Goal: Transaction & Acquisition: Purchase product/service

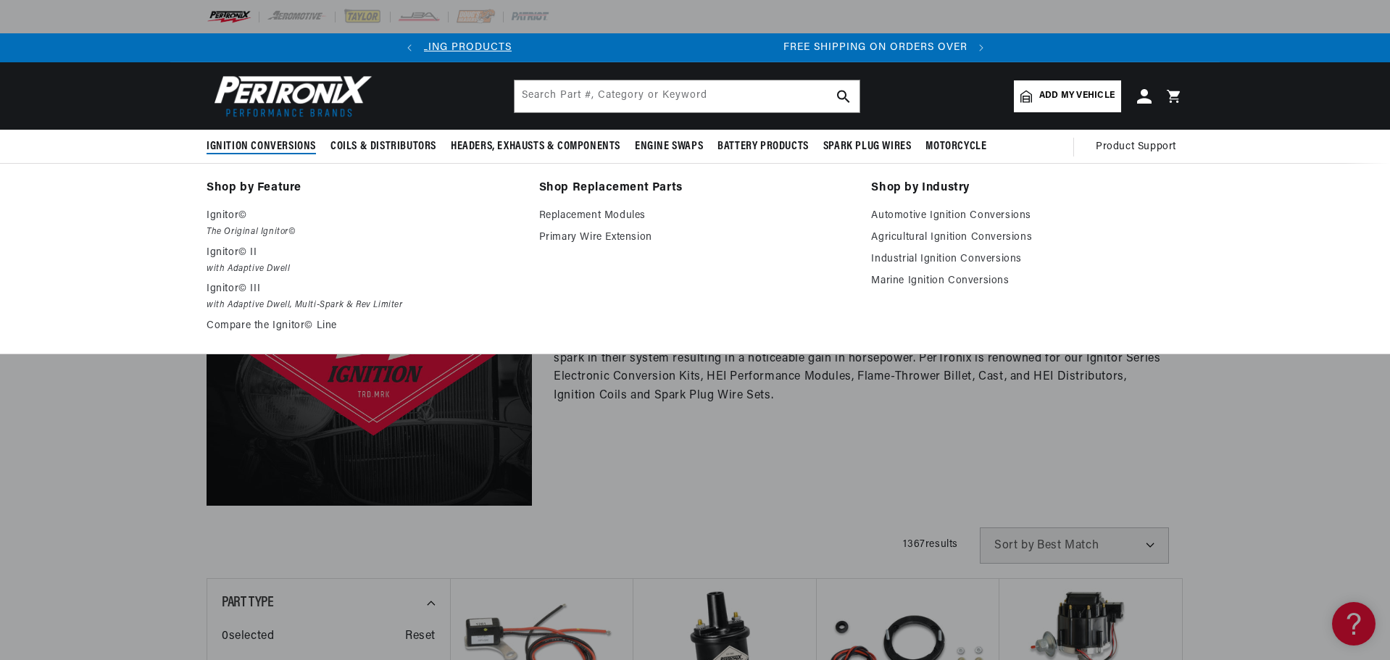
click at [207, 154] on span "Ignition Conversions" at bounding box center [261, 146] width 109 height 15
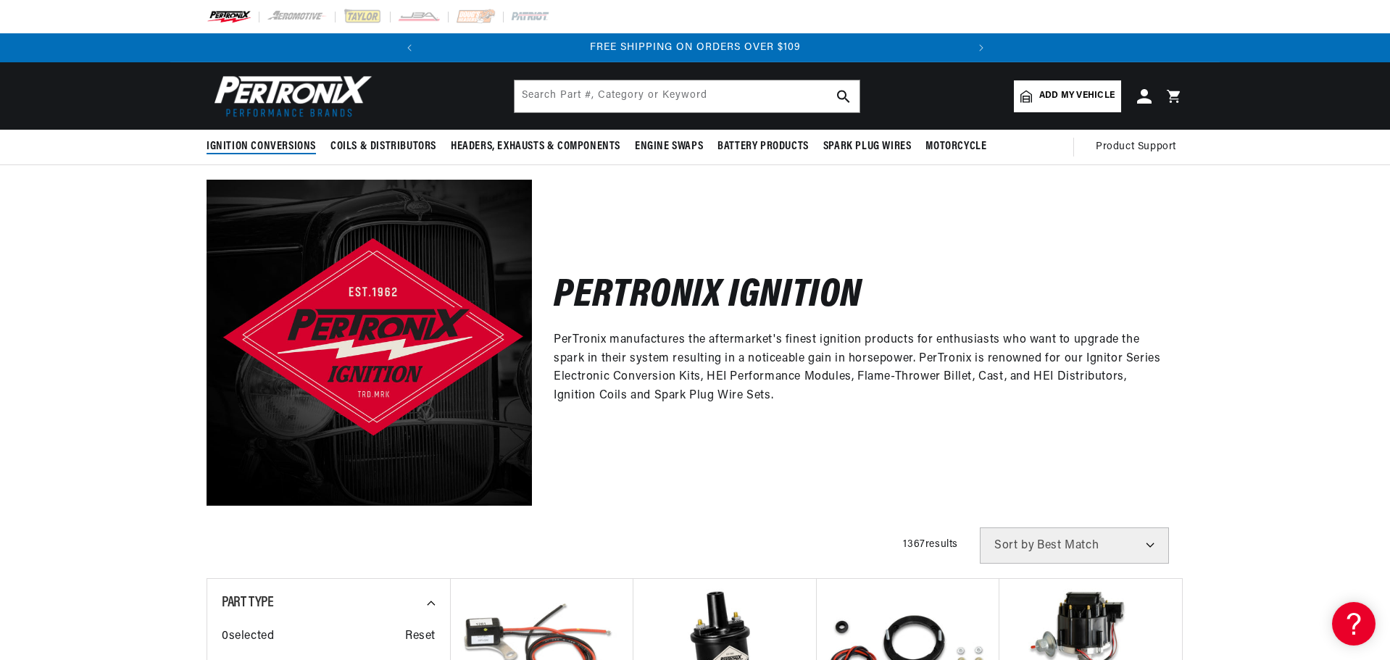
scroll to position [0, 812]
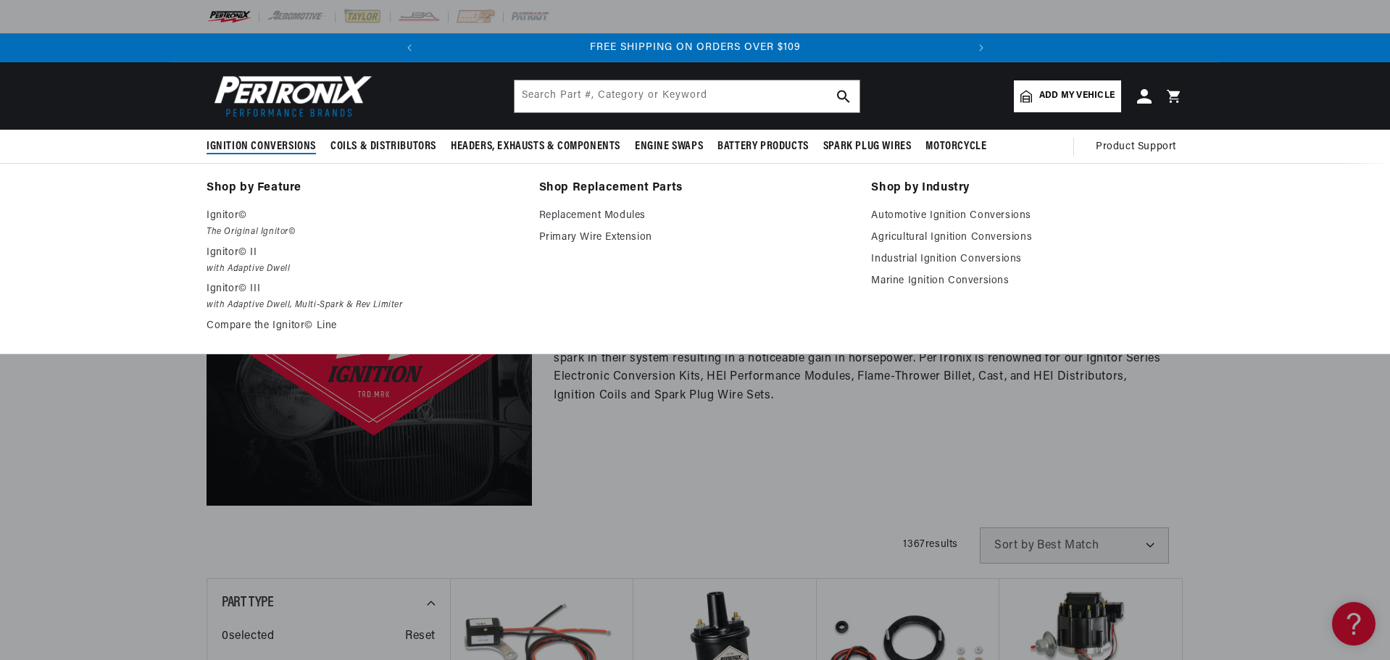
click at [207, 154] on span "Ignition Conversions" at bounding box center [261, 146] width 109 height 15
click at [207, 262] on p "Ignitor© II" at bounding box center [363, 252] width 312 height 17
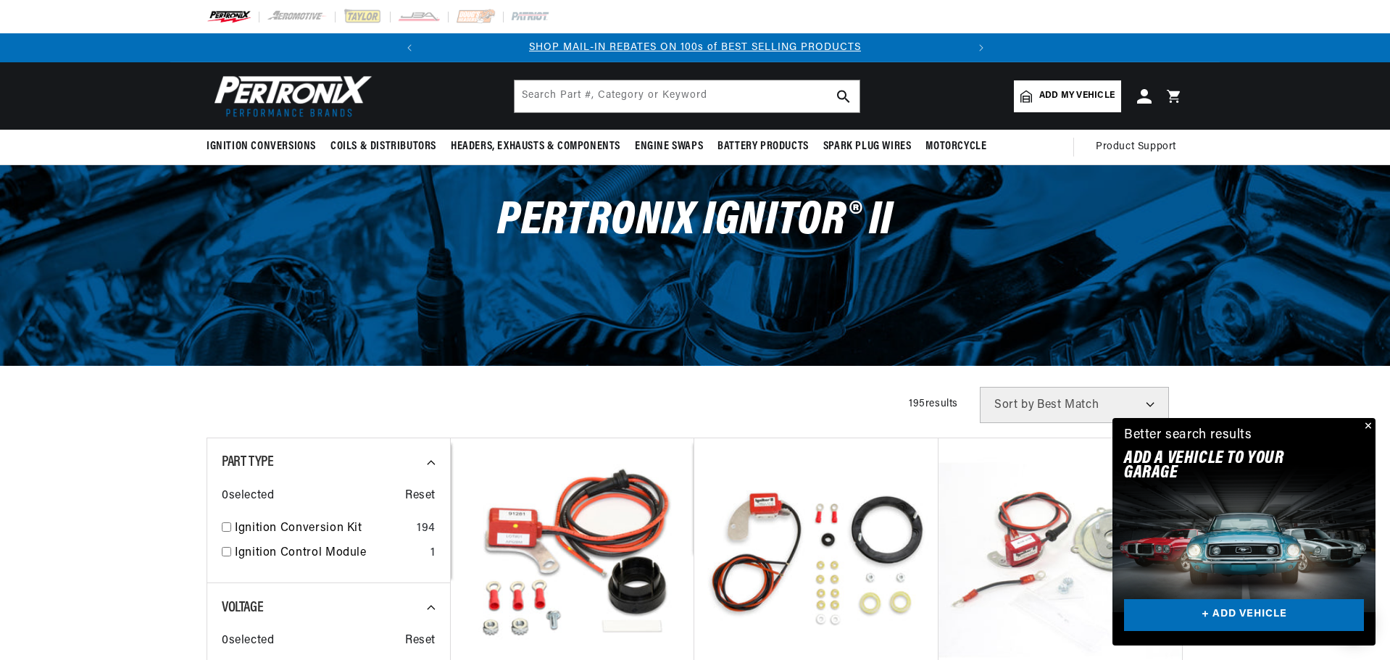
click at [1362, 418] on button "Close" at bounding box center [1366, 426] width 17 height 17
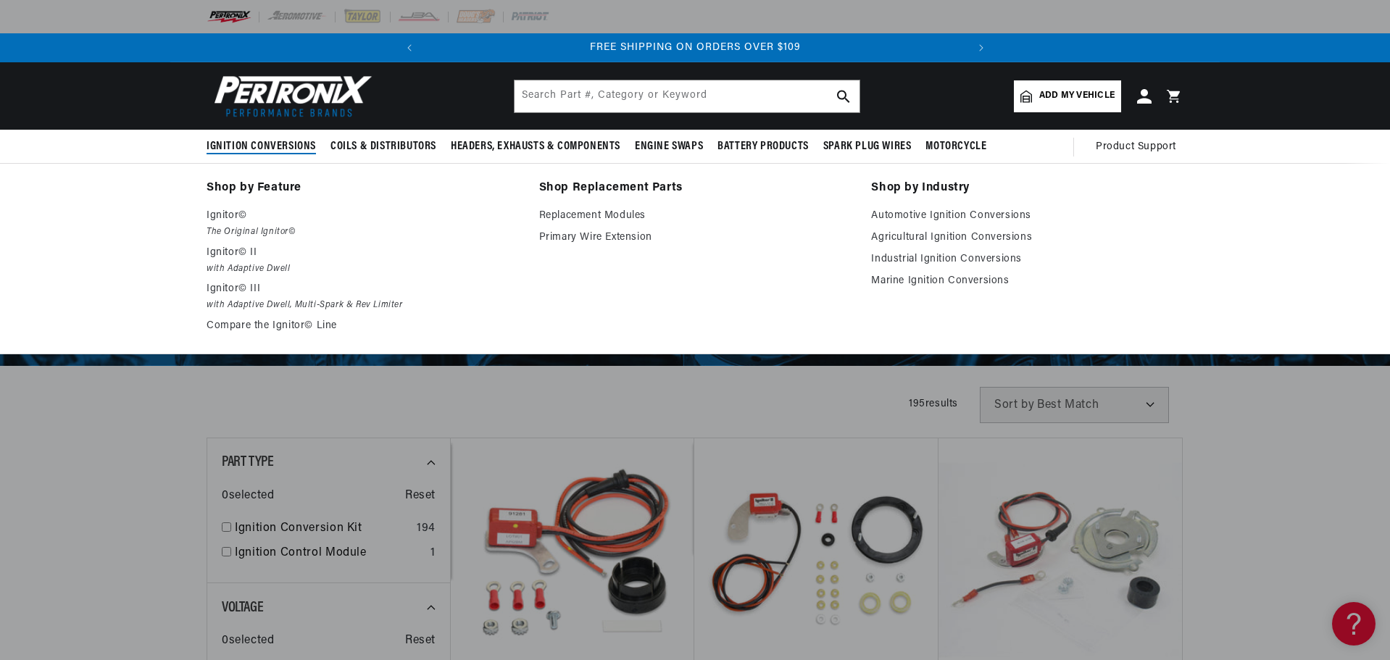
scroll to position [0, 812]
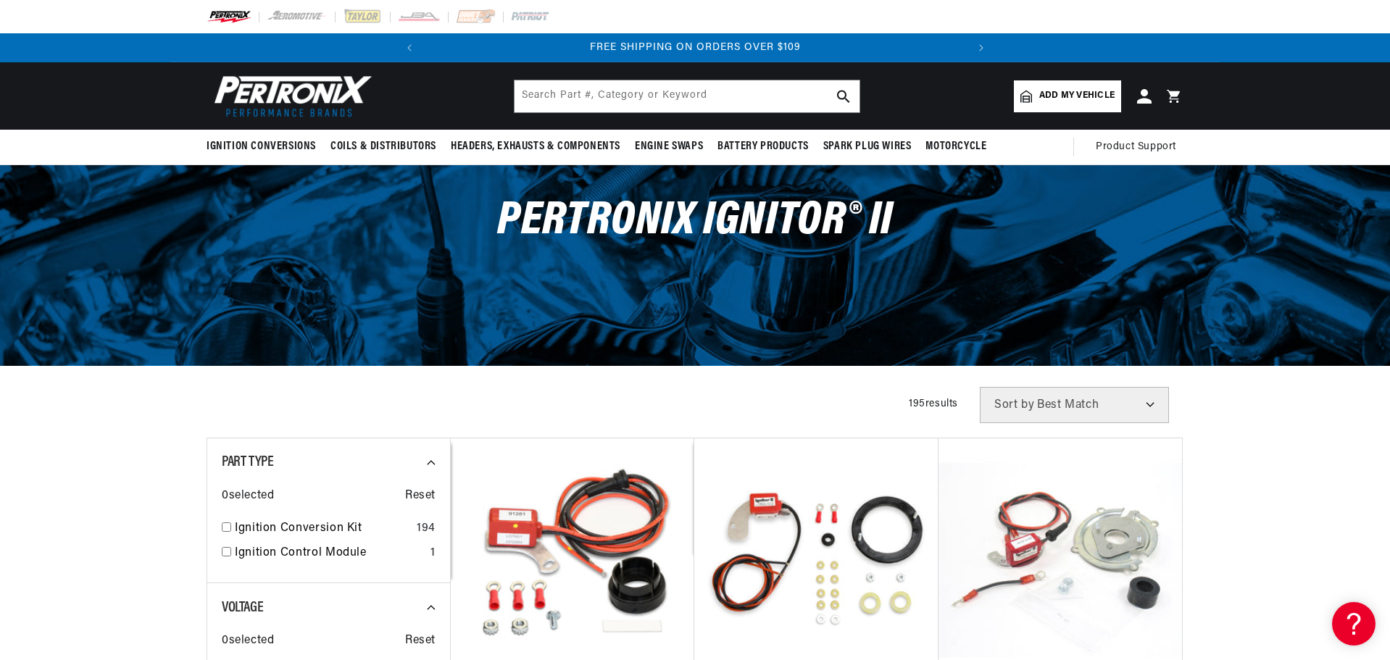
click at [207, 109] on img at bounding box center [290, 96] width 167 height 50
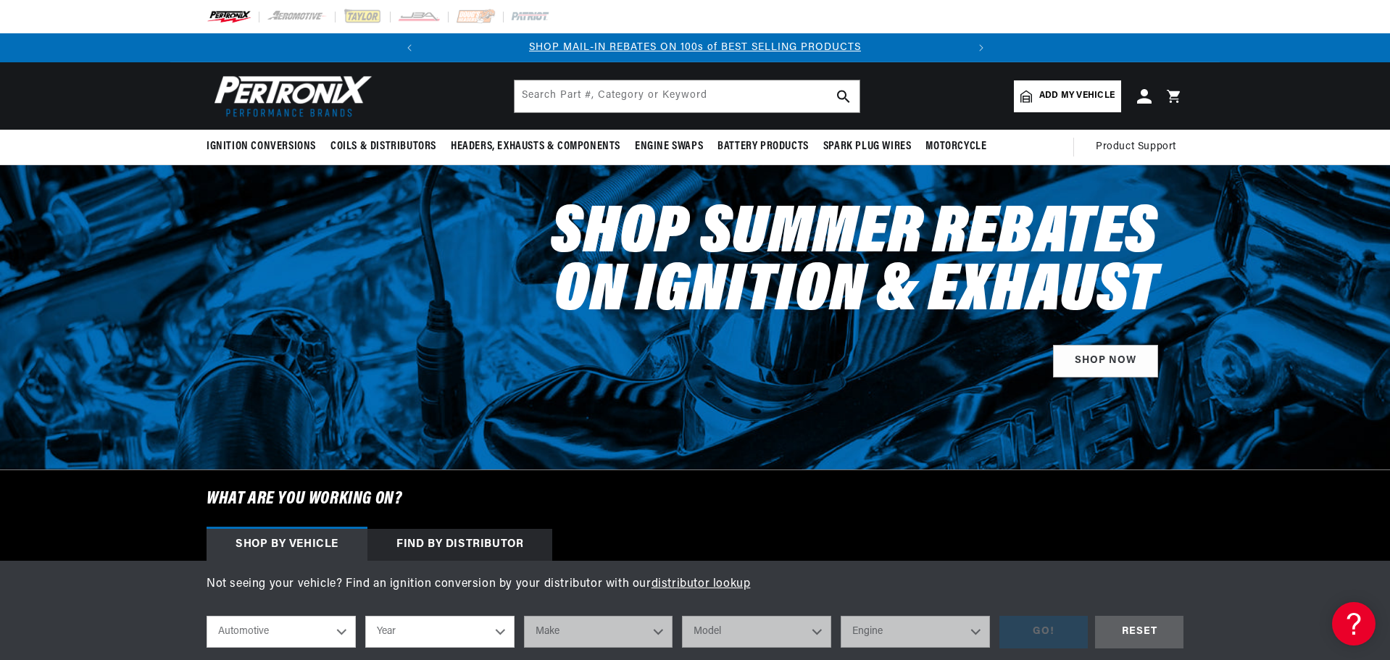
click at [1115, 103] on span "Add my vehicle" at bounding box center [1076, 96] width 75 height 14
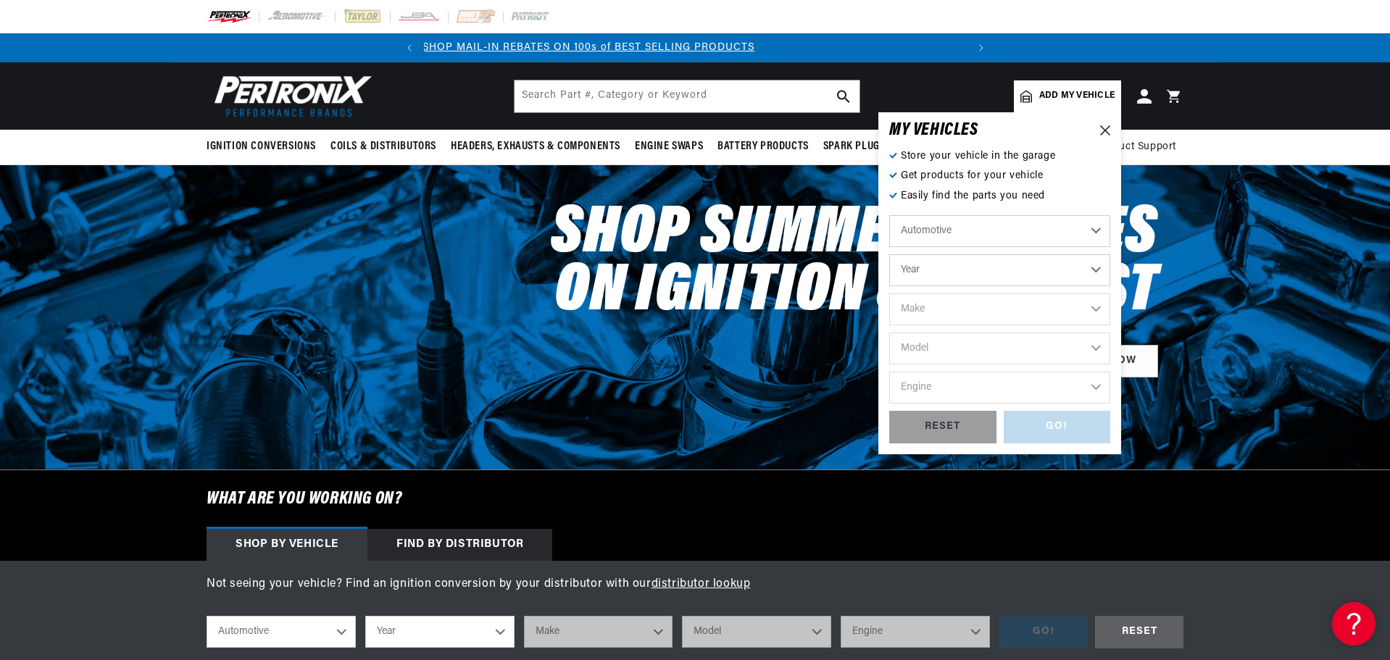
click at [1042, 247] on select "Automotive Agricultural Industrial Marine Motorcycle" at bounding box center [999, 231] width 221 height 32
click at [1014, 247] on select "Automotive Agricultural Industrial Marine Motorcycle" at bounding box center [999, 231] width 221 height 32
click at [1046, 286] on select "Year 2022 2021 2020 2019 2018 2017 2016 2015 2014 2013 2012 2011 2010 2009 2008…" at bounding box center [999, 270] width 221 height 32
select select "1966"
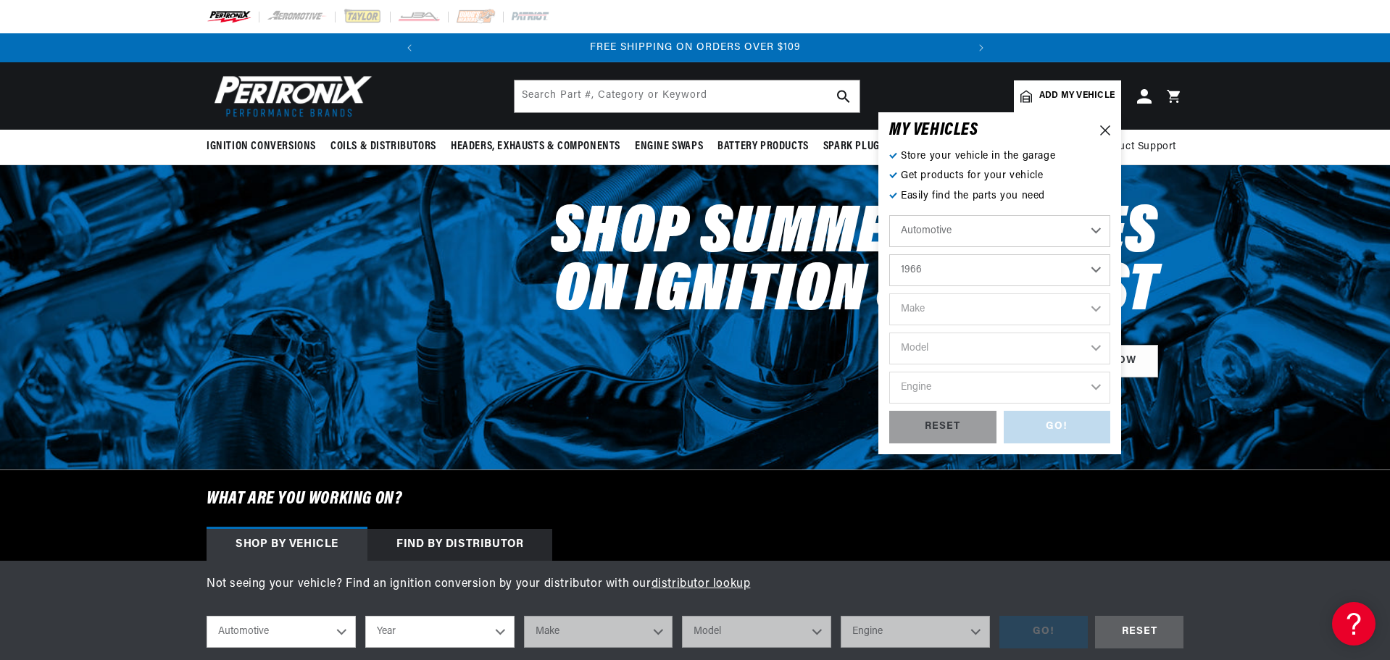
click at [1014, 286] on select "Year 2022 2021 2020 2019 2018 2017 2016 2015 2014 2013 2012 2011 2010 2009 2008…" at bounding box center [999, 270] width 221 height 32
select select "1966"
click at [1068, 325] on select "Make Alfa Romeo American Motors Aston Martin Austin Austin Healey Avanti Bentle…" at bounding box center [999, 310] width 221 height 32
select select "Chevrolet"
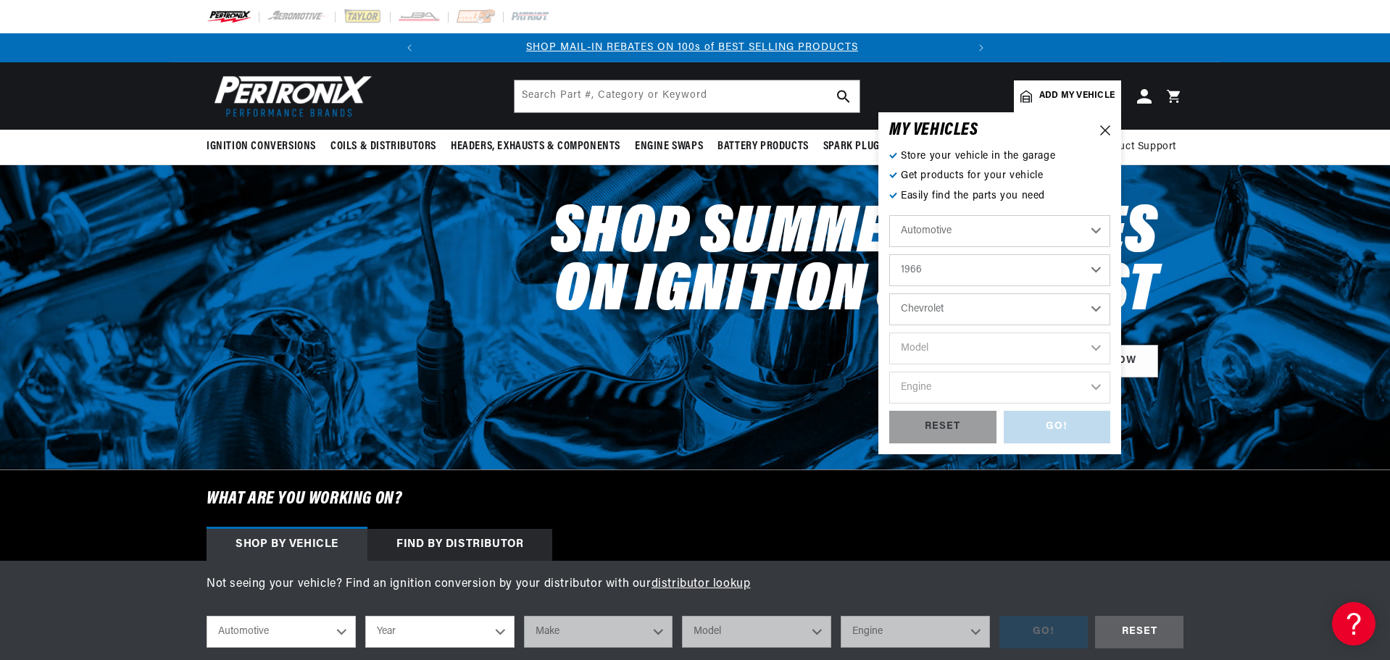
click at [1014, 325] on select "Make Alfa Romeo American Motors Aston Martin Austin Austin Healey Avanti Bentle…" at bounding box center [999, 310] width 221 height 32
select select "Chevrolet"
click at [1078, 365] on select "Model Bel Air Biscayne C10 Pickup C20 Pickup C30 Pickup C50 C60 Caprice Chevell…" at bounding box center [999, 349] width 221 height 32
select select "Corvette"
click at [1014, 365] on select "Model Bel Air Biscayne C10 Pickup C20 Pickup C30 Pickup C50 C60 Caprice Chevell…" at bounding box center [999, 349] width 221 height 32
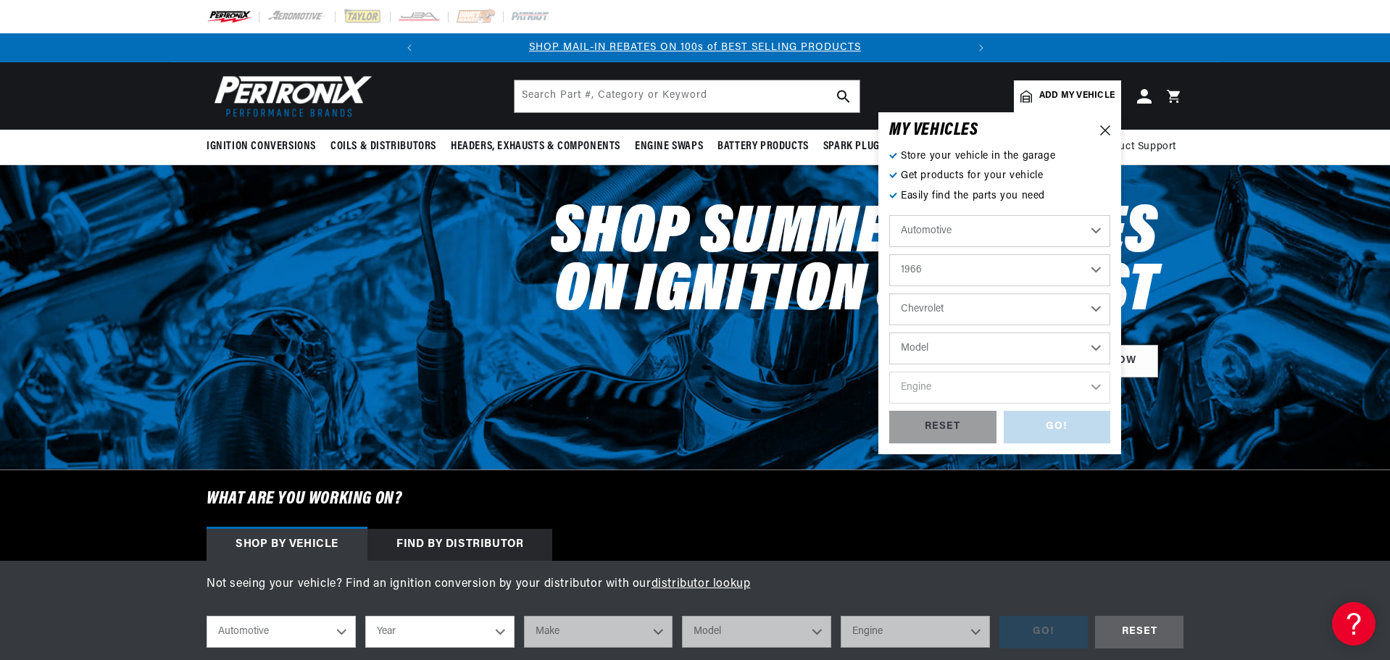
select select "Corvette"
click at [1096, 404] on select "Engine 5.7L 7.4L 283cid / 4.6L 327cid / 5.3L 327cid / 5.4L 396cid / 6.5L 427cid…" at bounding box center [999, 388] width 221 height 32
select select "327cid-5.3L"
click at [1014, 404] on select "Engine 5.7L 7.4L 283cid / 4.6L 327cid / 5.3L 327cid / 5.4L 396cid / 6.5L 427cid…" at bounding box center [999, 388] width 221 height 32
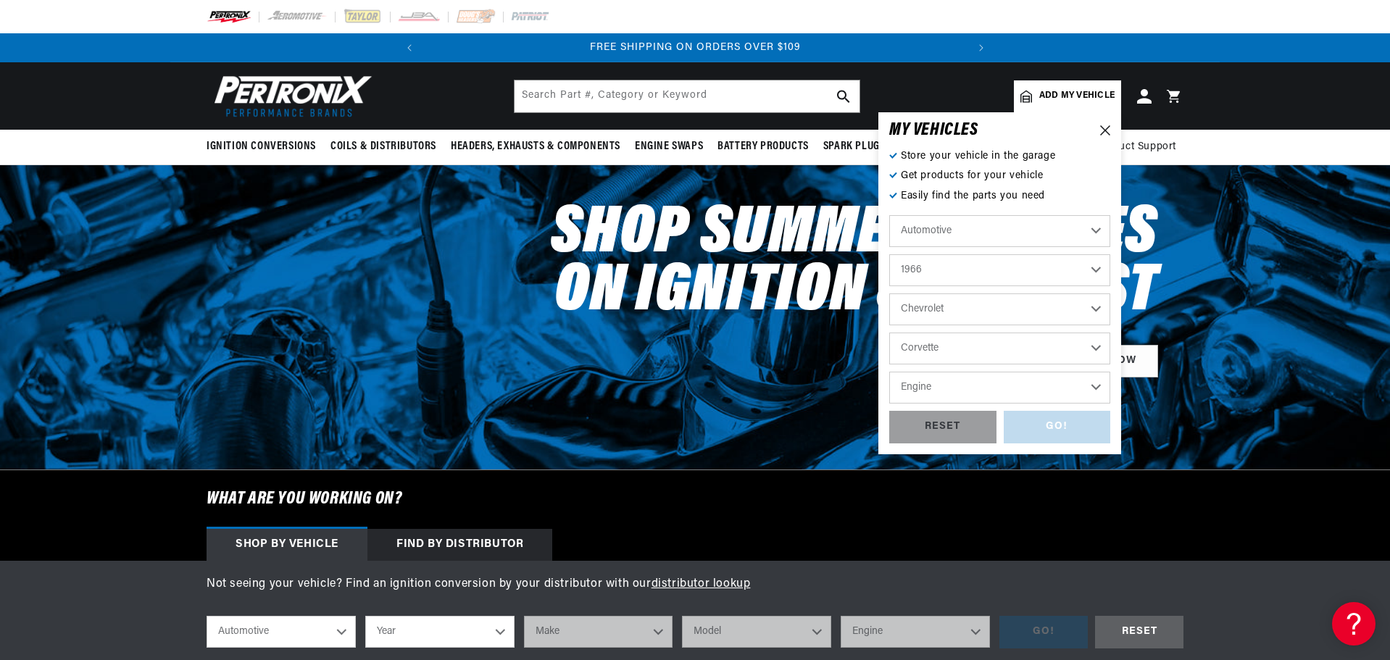
select select "327cid-5.3L"
click at [1111, 444] on div "GO!" at bounding box center [1057, 427] width 107 height 33
select select "1966"
select select "Chevrolet"
select select "Corvette"
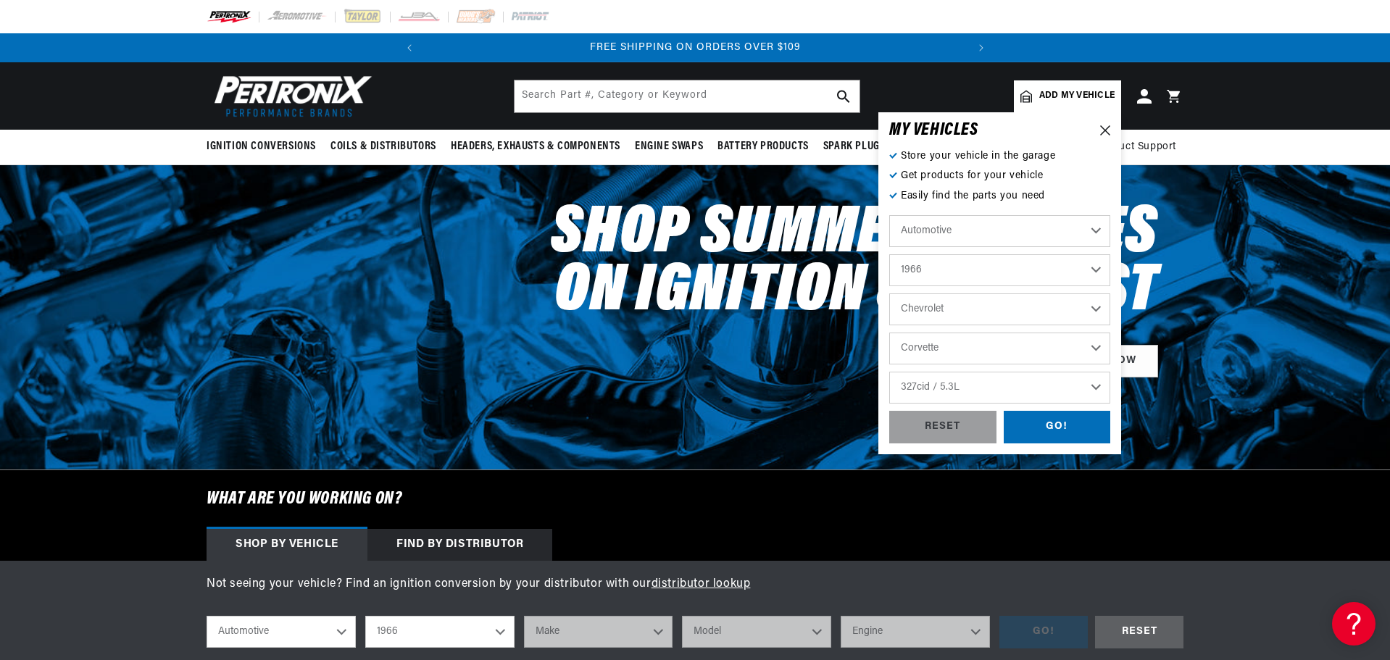
select select "327cid-5.3L"
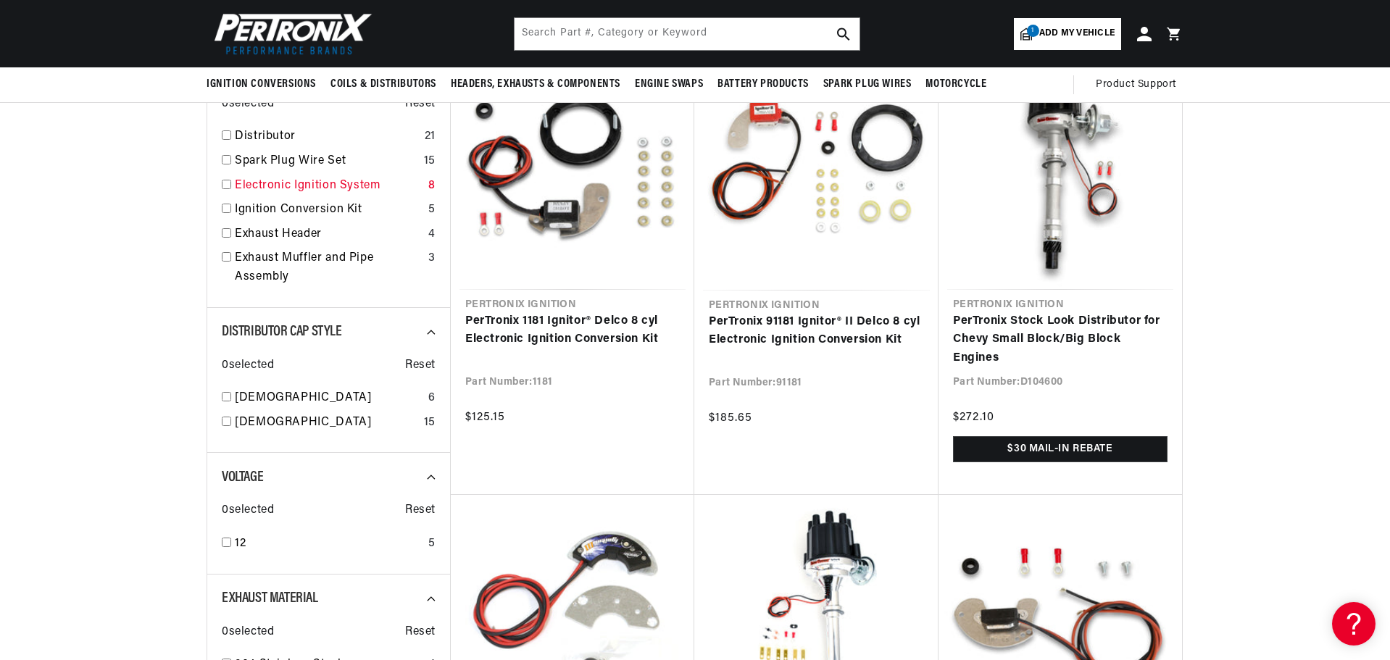
scroll to position [0, 812]
click at [222, 201] on div "Electronic Ignition System 8" at bounding box center [329, 189] width 214 height 25
checkbox input "true"
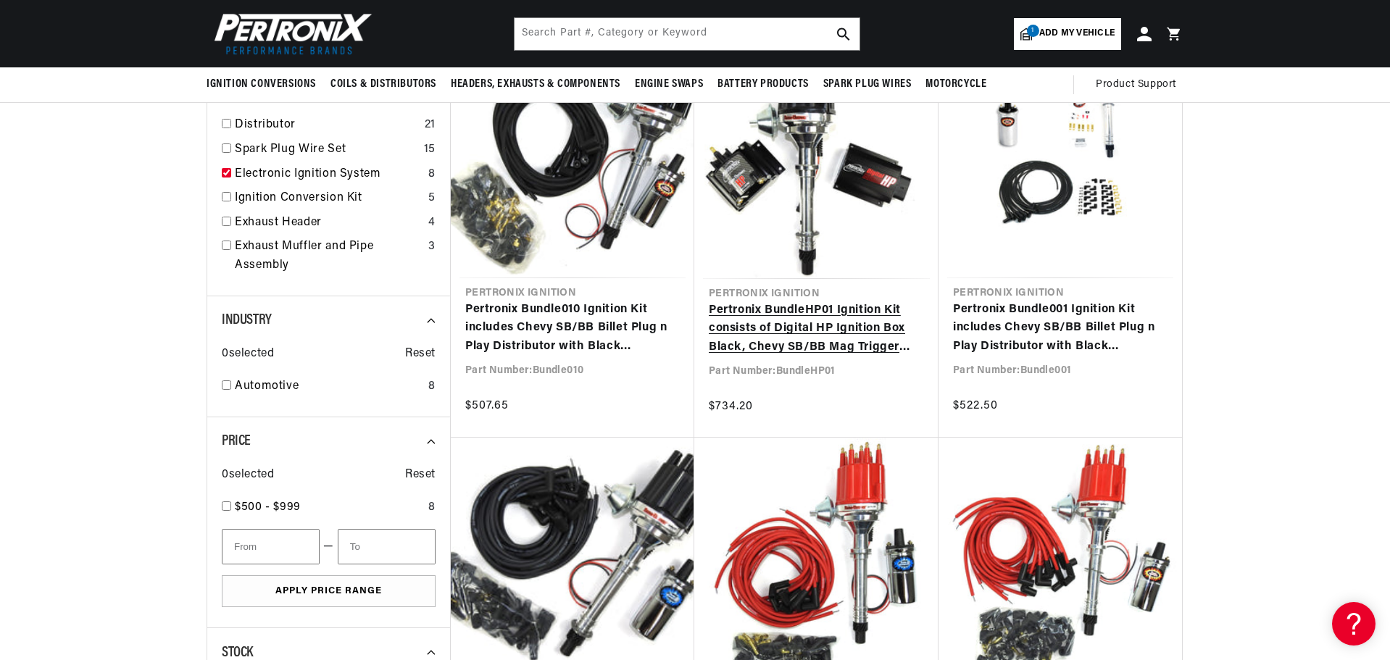
click at [904, 357] on link "Pertronix BundleHP01 Ignition Kit consists of Digital HP Ignition Box Black, Ch…" at bounding box center [816, 329] width 215 height 56
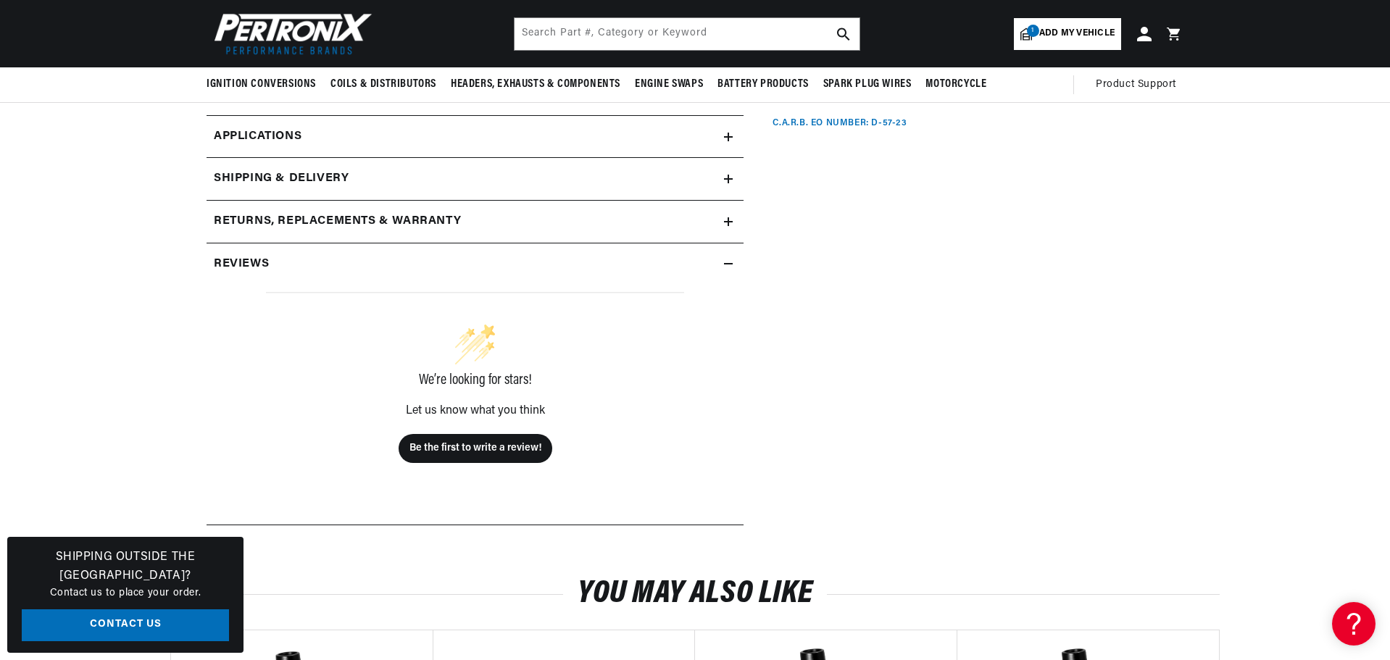
scroll to position [655, 0]
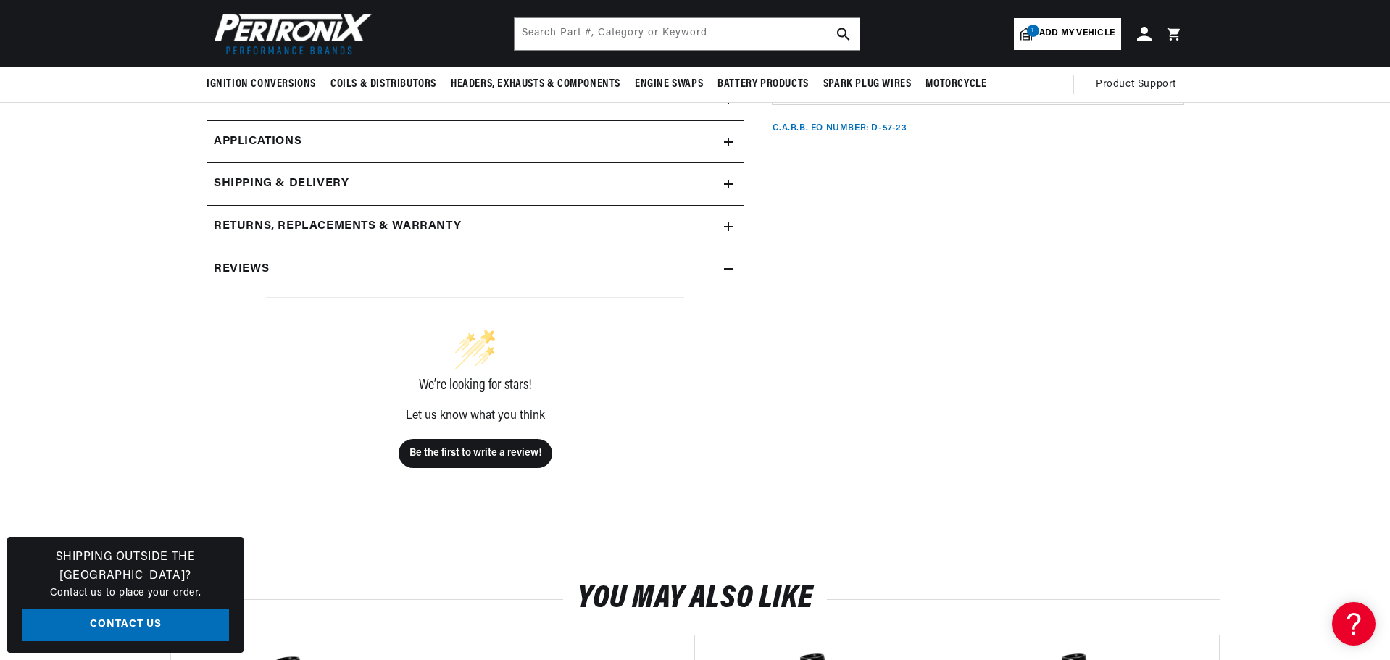
click at [744, 120] on summary "Additional information" at bounding box center [475, 99] width 537 height 42
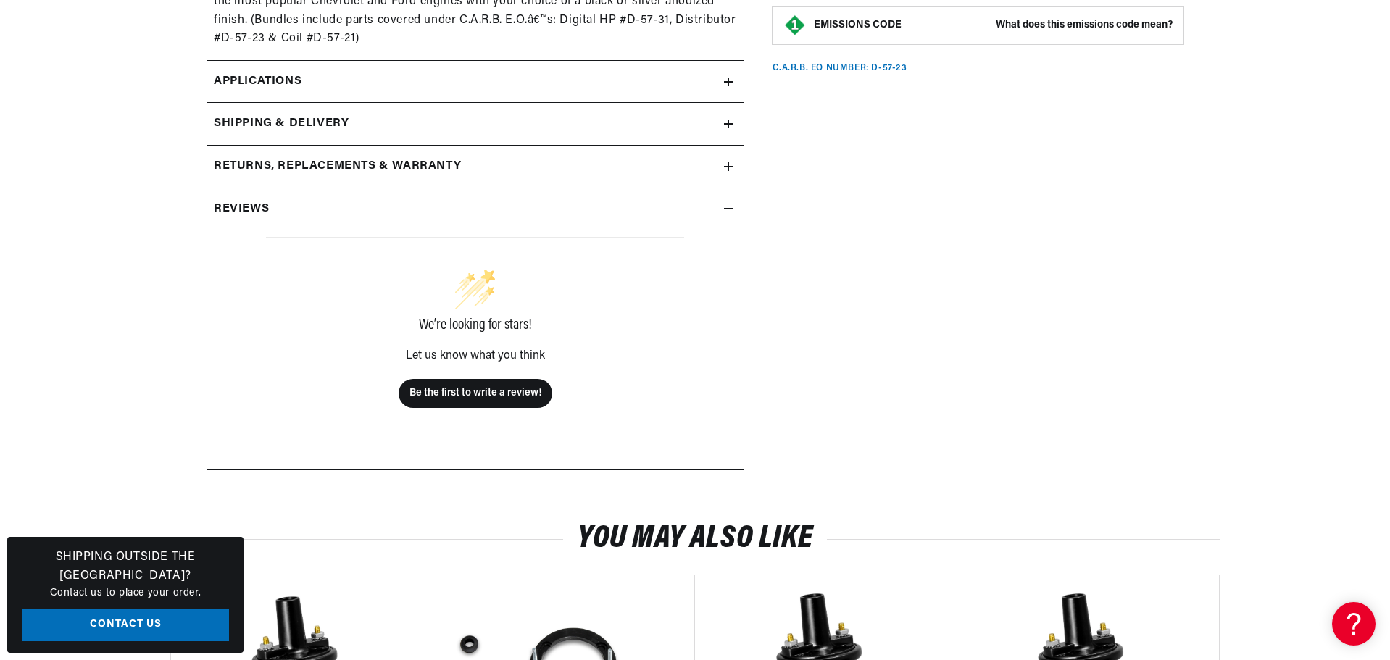
scroll to position [0, 241]
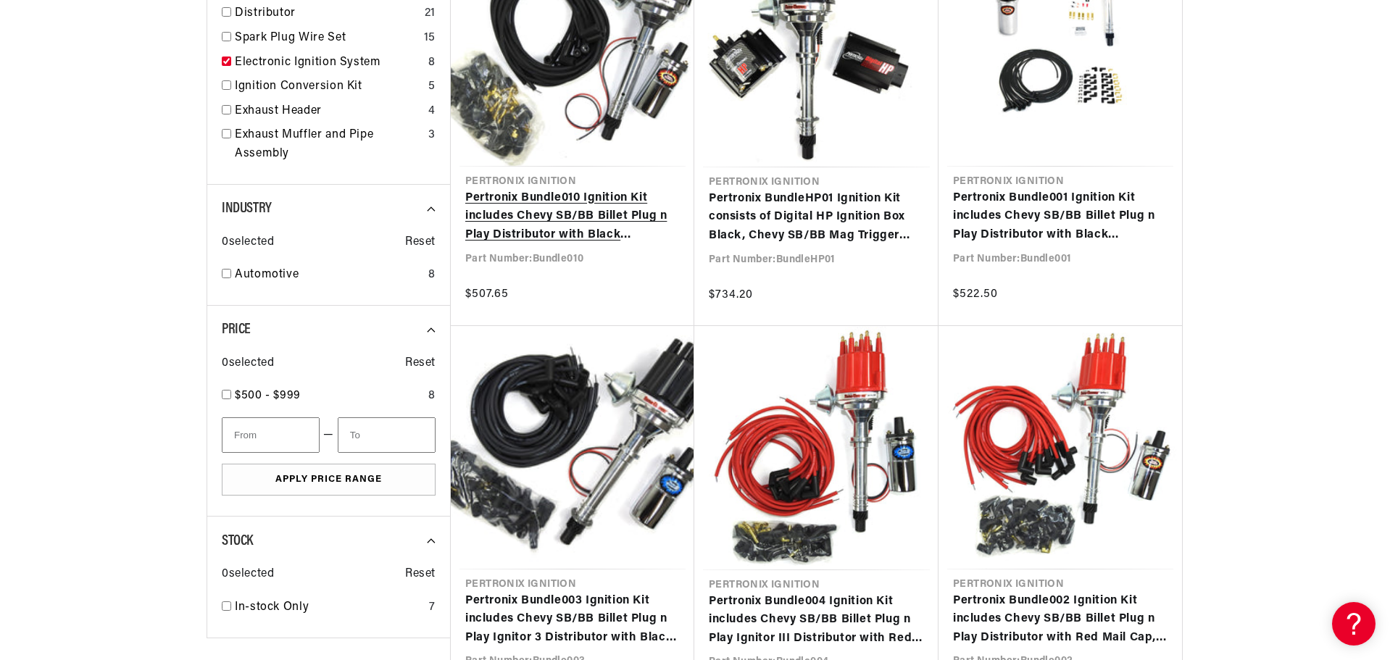
click at [582, 245] on link "Pertronix Bundle010 Ignition Kit includes Chevy SB/BB Billet Plug n Play Distri…" at bounding box center [572, 217] width 215 height 56
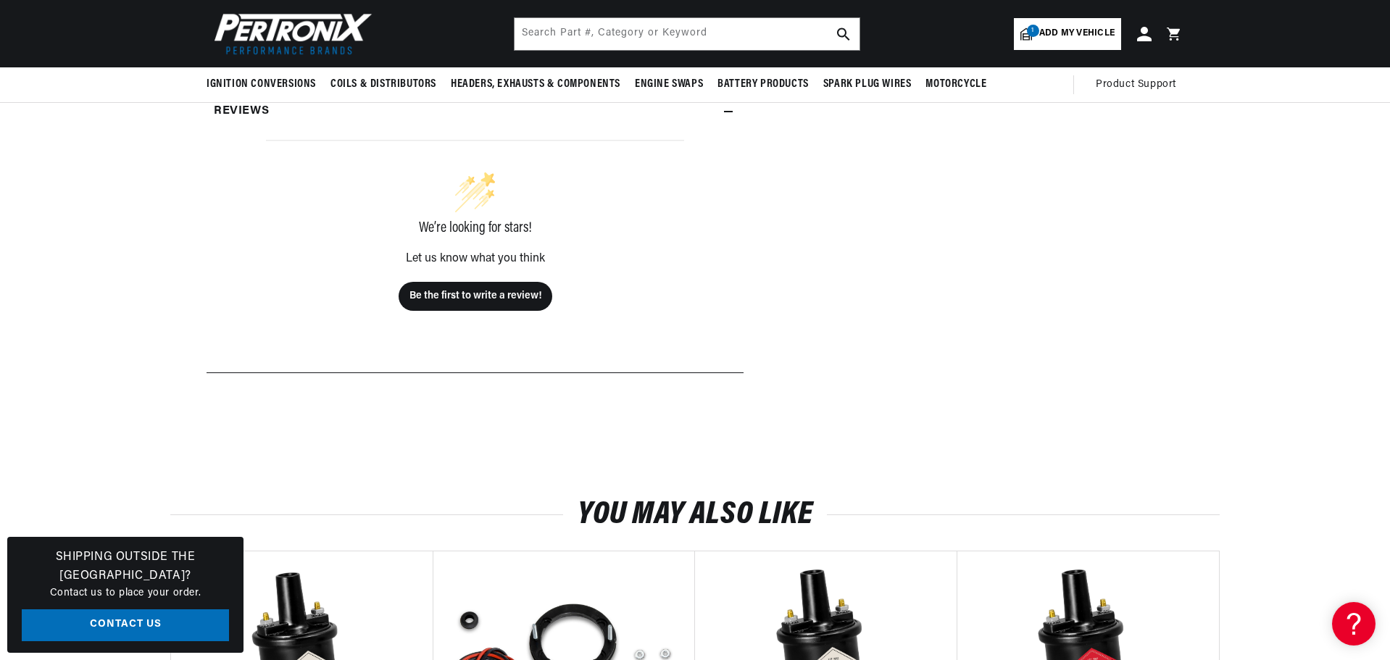
scroll to position [0, 812]
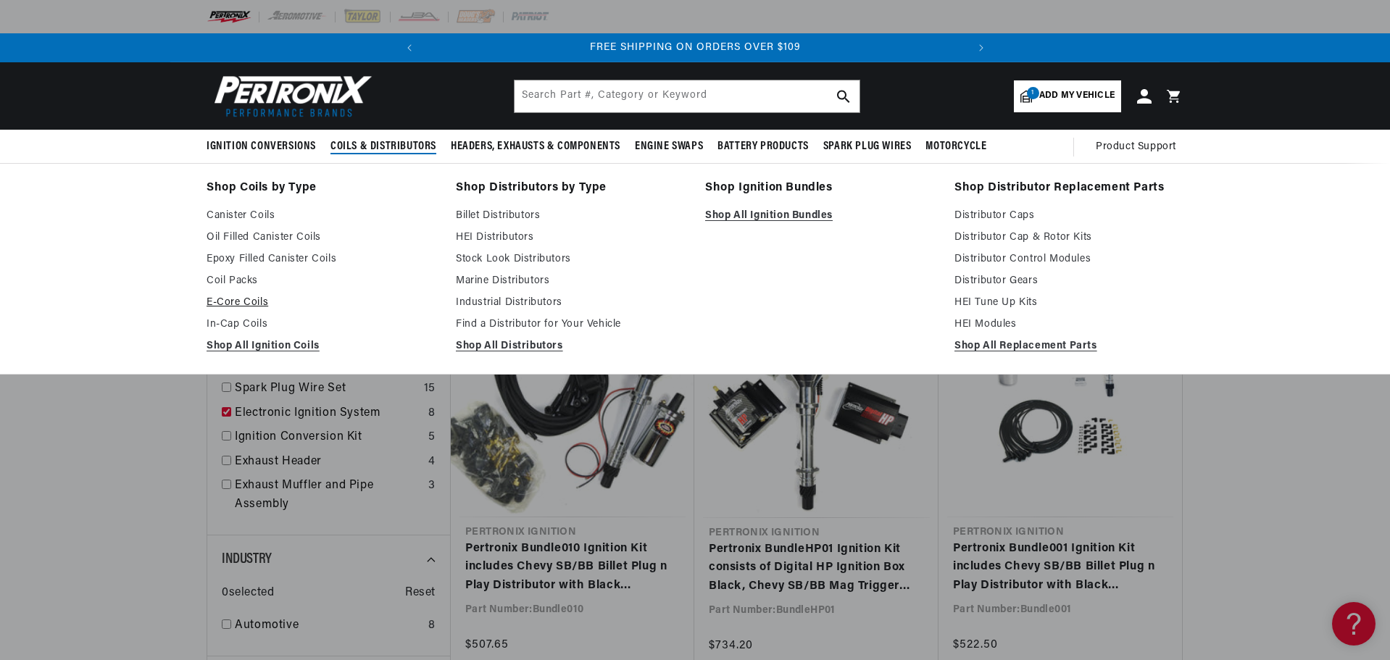
scroll to position [0, 812]
